Goal: Obtain resource: Download file/media

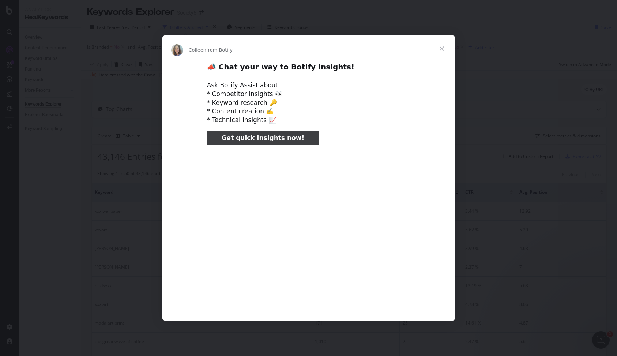
type input "344763"
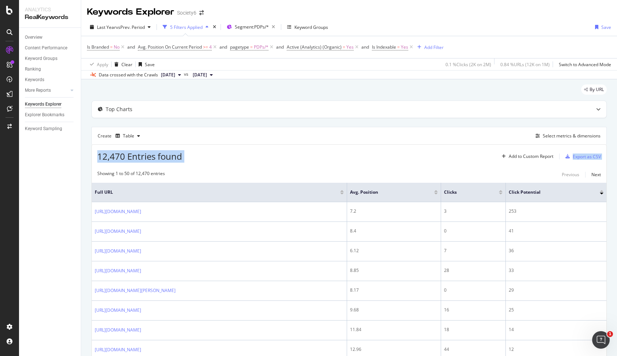
drag, startPoint x: 95, startPoint y: 158, endPoint x: 200, endPoint y: 168, distance: 105.1
